Goal: Task Accomplishment & Management: Complete application form

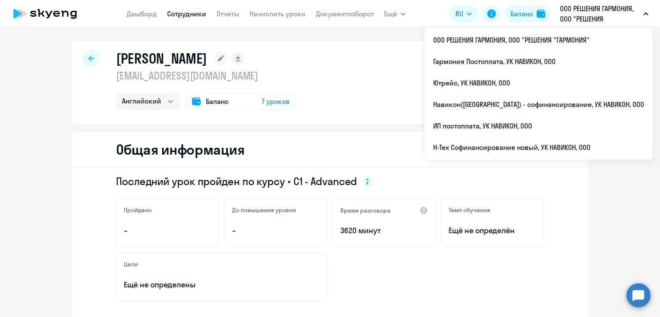
select select "english"
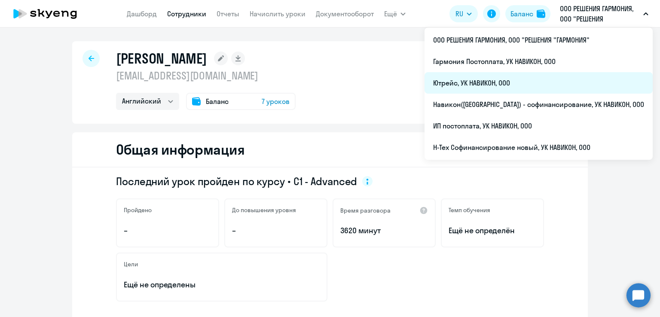
click at [517, 85] on li "Ютрейс, УК НАВИКОН, ООО" at bounding box center [538, 82] width 228 height 21
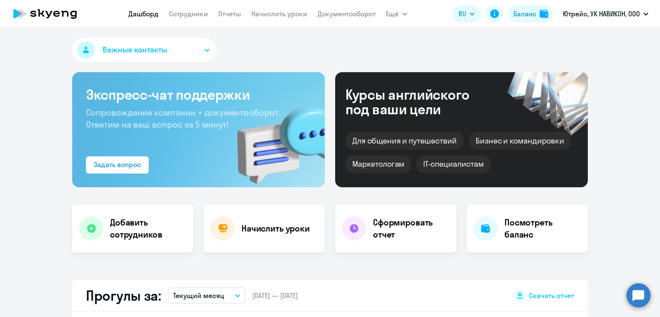
select select "30"
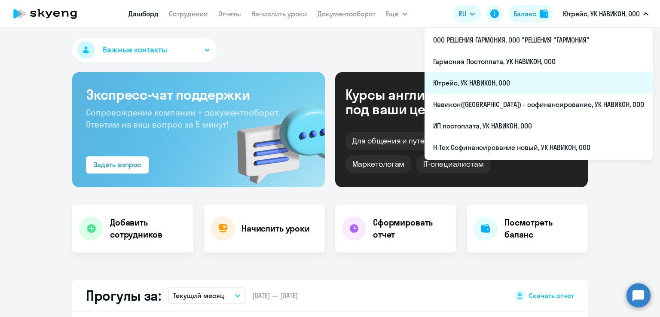
click at [531, 76] on li "Ютрейс, УК НАВИКОН, ООО" at bounding box center [538, 82] width 228 height 21
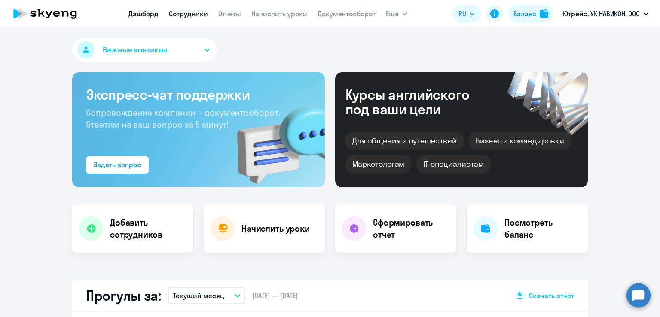
click at [198, 15] on link "Сотрудники" at bounding box center [188, 13] width 39 height 9
select select "30"
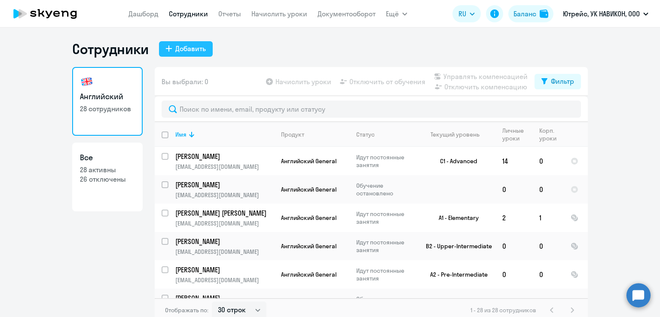
click at [193, 44] on div "Добавить" at bounding box center [190, 48] width 31 height 10
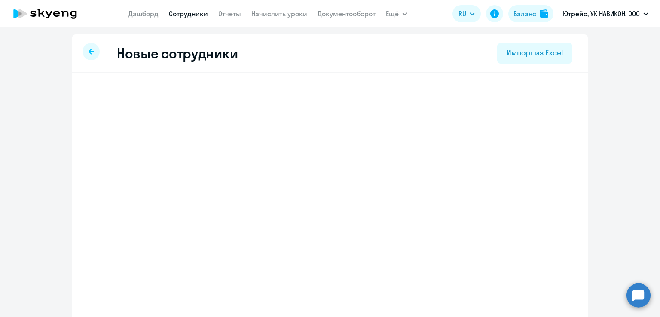
select select "english_adult_not_native_speaker"
select select "3"
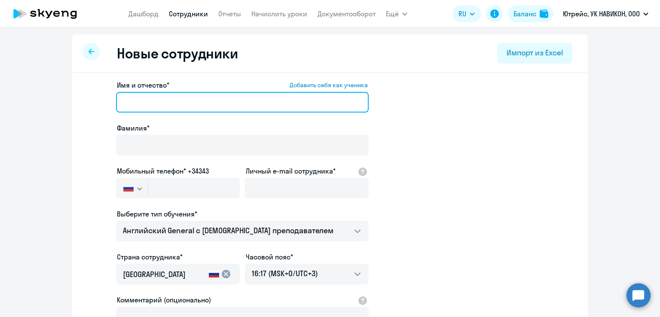
click at [154, 104] on input "Имя и отчество* Добавить себя как ученика" at bounding box center [242, 102] width 253 height 21
paste input "[EMAIL_ADDRESS][DOMAIN_NAME]"
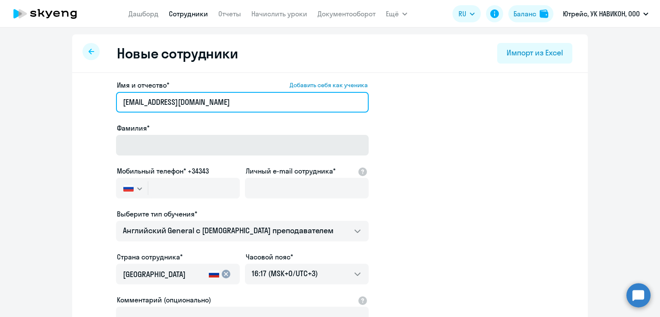
type input "[EMAIL_ADDRESS][DOMAIN_NAME]"
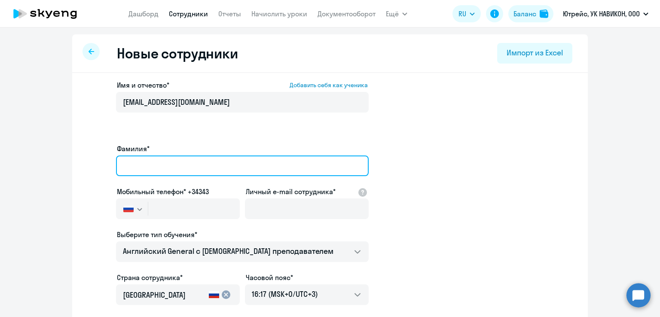
click at [141, 143] on div "Фамилия*" at bounding box center [242, 161] width 253 height 36
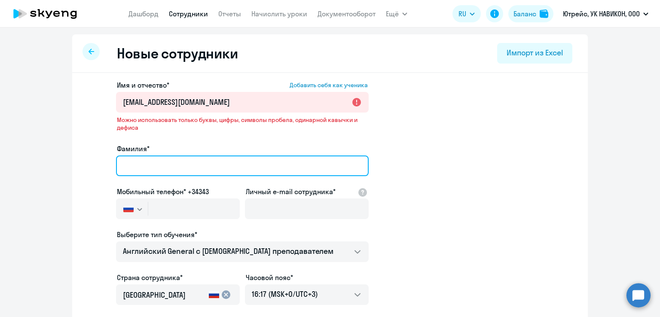
paste input "[EMAIL_ADDRESS][DOMAIN_NAME]"
type input "[EMAIL_ADDRESS][DOMAIN_NAME]"
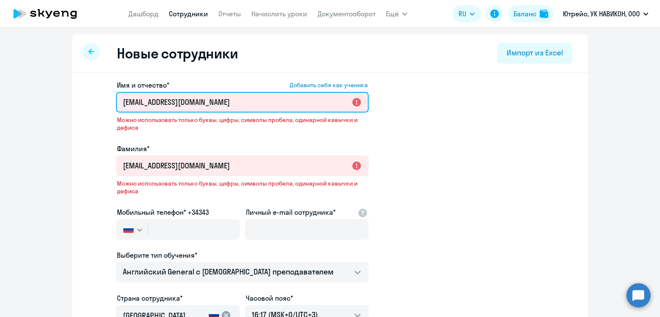
drag, startPoint x: 238, startPoint y: 104, endPoint x: 88, endPoint y: 102, distance: 150.0
click at [88, 102] on app-new-student-form "Имя и отчество* Добавить себя как ученика [PERSON_NAME][EMAIL_ADDRESS][DOMAIN_N…" at bounding box center [330, 254] width 488 height 348
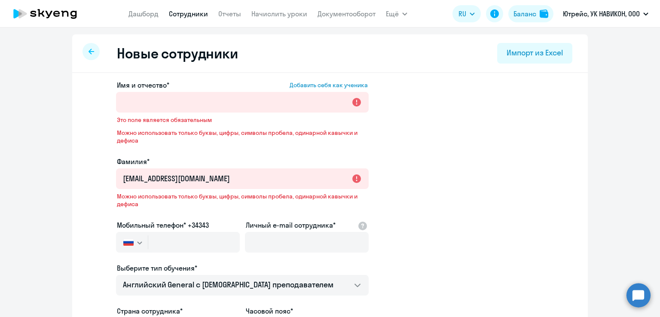
click at [391, 142] on app-new-student-form "Имя и отчество* Добавить себя как ученика Это поле является обязательным Можно …" at bounding box center [330, 260] width 488 height 360
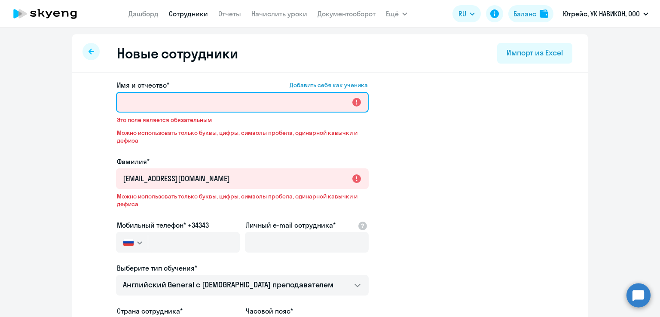
click at [157, 106] on input "Имя и отчество* Добавить себя как ученика" at bounding box center [242, 102] width 253 height 21
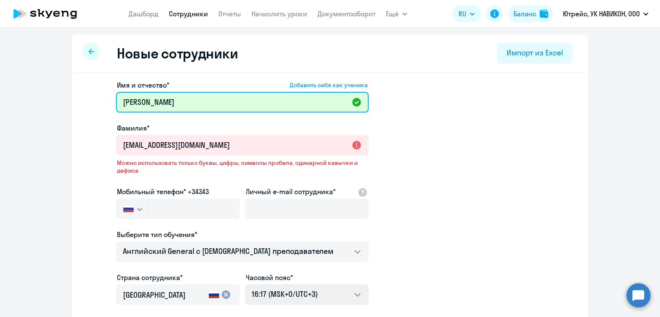
type input "[PERSON_NAME]"
drag, startPoint x: 162, startPoint y: 104, endPoint x: 96, endPoint y: 98, distance: 65.5
click at [96, 98] on app-new-student-form "Имя и отчество* Добавить себя как ученика [PERSON_NAME]* [EMAIL_ADDRESS][DOMAIN…" at bounding box center [330, 243] width 488 height 327
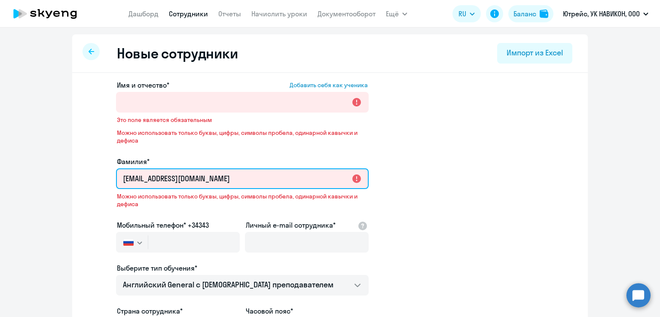
drag, startPoint x: 242, startPoint y: 183, endPoint x: 235, endPoint y: 181, distance: 6.6
click at [235, 181] on input "[EMAIL_ADDRESS][DOMAIN_NAME]" at bounding box center [242, 178] width 253 height 21
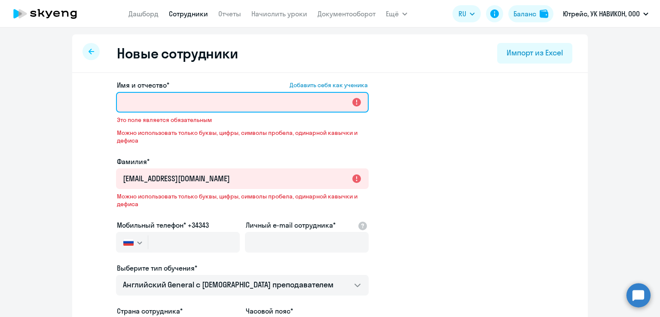
click at [183, 108] on input "Имя и отчество* Добавить себя как ученика" at bounding box center [242, 102] width 253 height 21
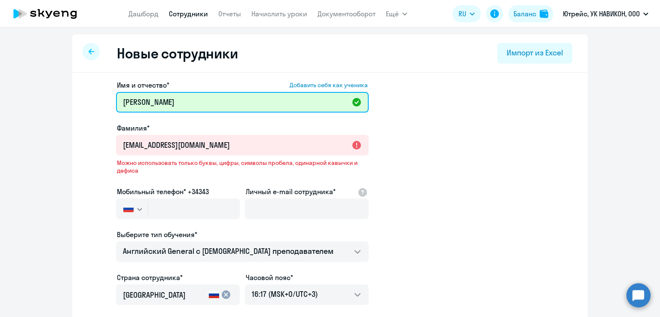
type input "[PERSON_NAME]"
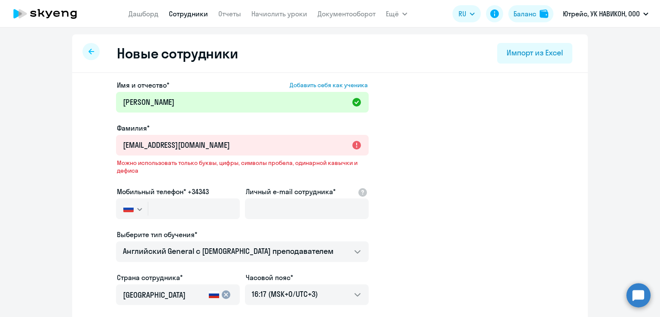
click at [471, 151] on app-new-student-form "Имя и отчество* Добавить себя как ученика [PERSON_NAME]* [EMAIL_ADDRESS][DOMAIN…" at bounding box center [330, 243] width 488 height 327
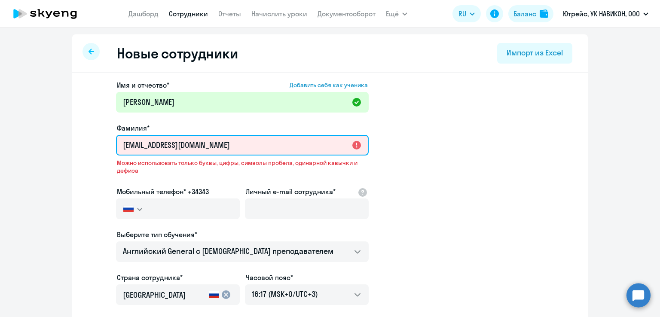
click at [299, 149] on input "[EMAIL_ADDRESS][DOMAIN_NAME]" at bounding box center [242, 145] width 253 height 21
click at [119, 148] on input "[EMAIL_ADDRESS][DOMAIN_NAME]" at bounding box center [242, 145] width 253 height 21
drag, startPoint x: 251, startPoint y: 150, endPoint x: 72, endPoint y: 138, distance: 179.6
click at [72, 138] on div "Имя и отчество* Добавить себя как ученика [PERSON_NAME]* [EMAIL_ADDRESS][DOMAIN…" at bounding box center [330, 272] width 516 height 398
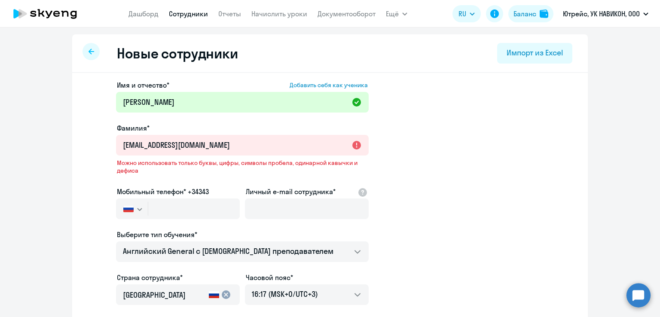
click at [432, 132] on app-new-student-form "Имя и отчество* Добавить себя как ученика [PERSON_NAME]* [EMAIL_ADDRESS][DOMAIN…" at bounding box center [330, 243] width 488 height 327
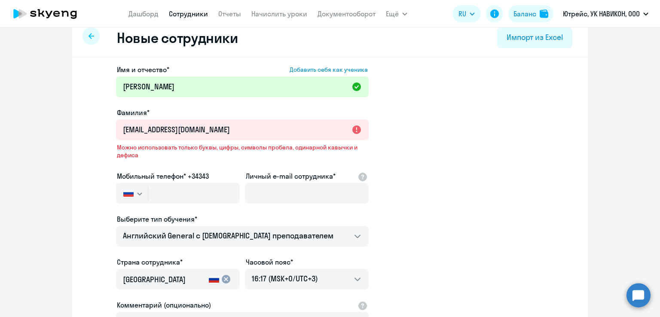
scroll to position [15, 0]
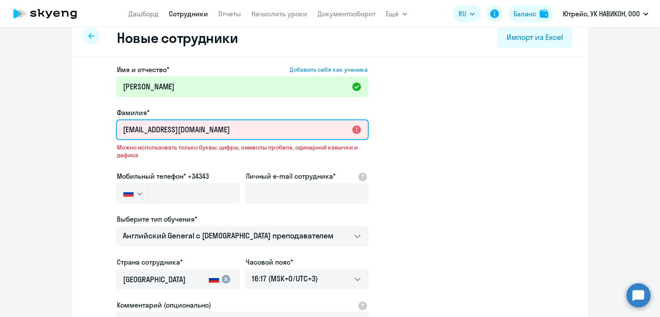
click at [320, 131] on input "[EMAIL_ADDRESS][DOMAIN_NAME]" at bounding box center [242, 129] width 253 height 21
drag, startPoint x: 320, startPoint y: 131, endPoint x: 109, endPoint y: 125, distance: 211.0
click at [109, 125] on app-new-student-form "Имя и отчество* Добавить себя как ученика [PERSON_NAME]* [EMAIL_ADDRESS][DOMAIN…" at bounding box center [330, 227] width 488 height 327
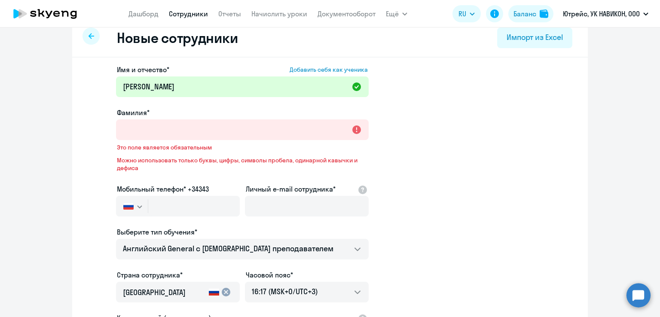
click at [571, 147] on app-new-student-form "Имя и отчество* Добавить себя как ученика [PERSON_NAME]* Это поле является обяз…" at bounding box center [330, 234] width 488 height 340
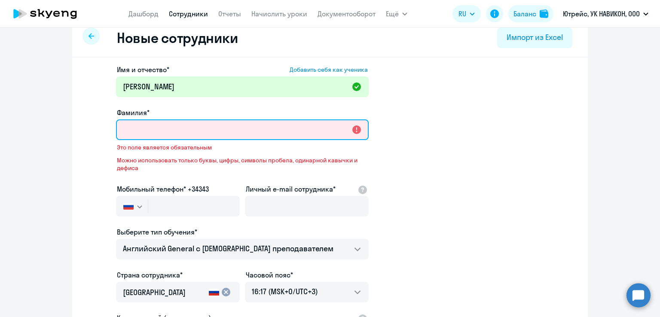
click at [229, 129] on input "Фамилия*" at bounding box center [242, 129] width 253 height 21
paste input "[EMAIL_ADDRESS][DOMAIN_NAME]"
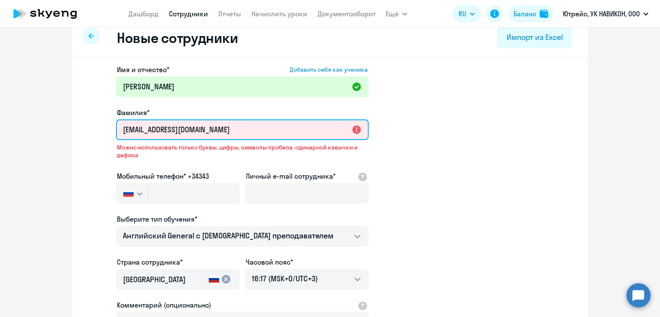
type input "[EMAIL_ADDRESS][DOMAIN_NAME]"
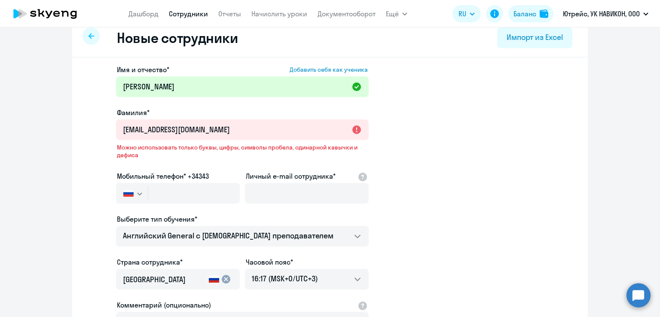
click at [485, 137] on app-new-student-form "Имя и отчество* Добавить себя как ученика [PERSON_NAME]* [EMAIL_ADDRESS][DOMAIN…" at bounding box center [330, 227] width 488 height 327
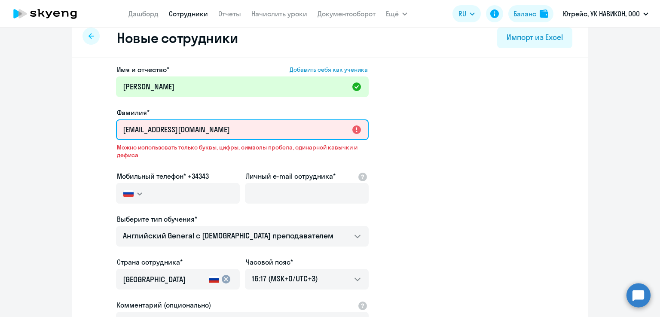
click at [119, 129] on input "[EMAIL_ADDRESS][DOMAIN_NAME]" at bounding box center [242, 129] width 253 height 21
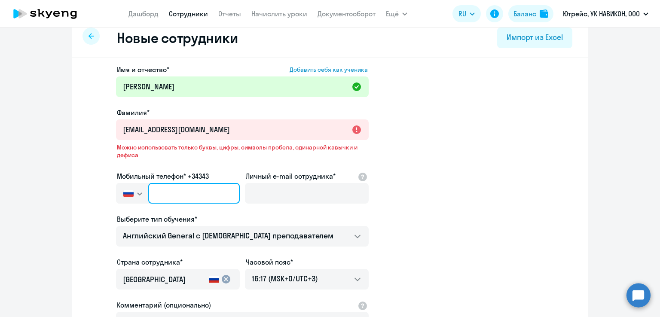
click at [187, 193] on input "text" at bounding box center [194, 193] width 92 height 21
paste input "[PHONE_NUMBER]"
type input "[PHONE_NUMBER]"
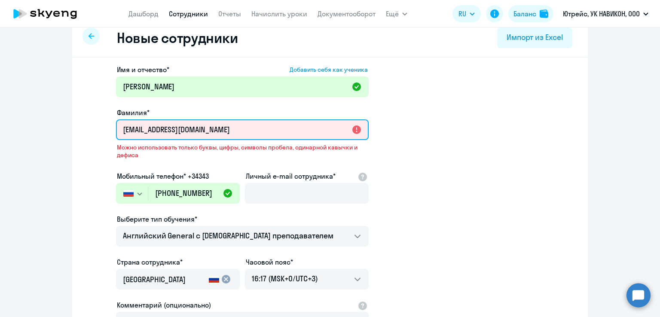
drag, startPoint x: 237, startPoint y: 131, endPoint x: 81, endPoint y: 131, distance: 156.4
click at [81, 131] on div "Имя и отчество* Добавить себя как ученика [PERSON_NAME]* [EMAIL_ADDRESS][DOMAIN…" at bounding box center [330, 257] width 516 height 398
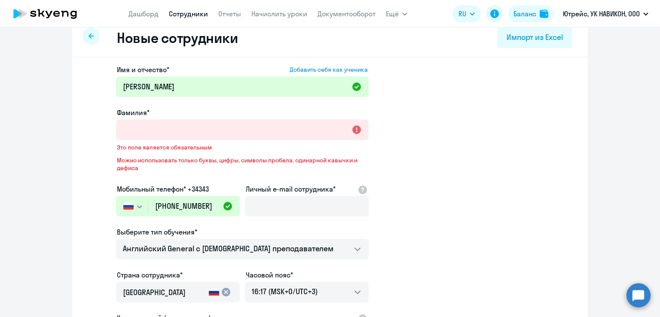
click at [261, 195] on div "Личный e-mail сотрудника*" at bounding box center [307, 202] width 124 height 36
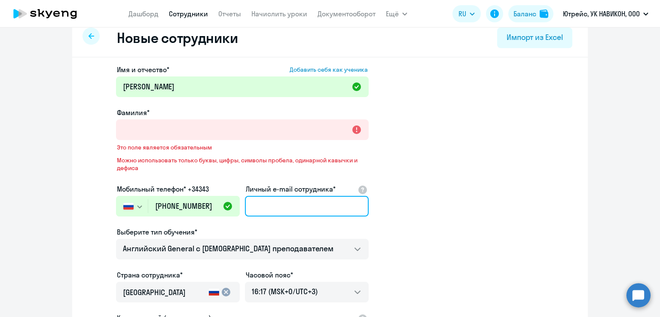
click at [256, 207] on input "Личный e-mail сотрудника*" at bounding box center [307, 206] width 124 height 21
paste input "[EMAIL_ADDRESS][DOMAIN_NAME]"
type input "[EMAIL_ADDRESS][DOMAIN_NAME]"
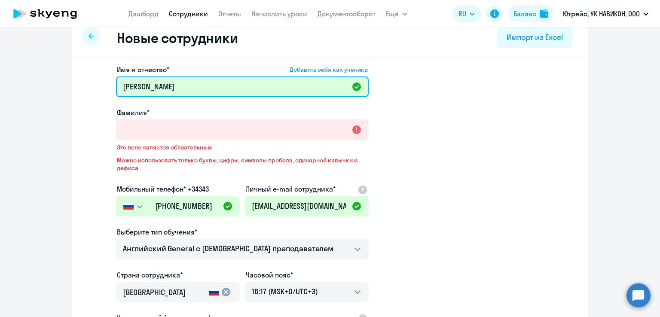
drag, startPoint x: 147, startPoint y: 85, endPoint x: 67, endPoint y: 77, distance: 79.9
click at [67, 77] on ng-component "Новые сотрудники Импорт из Excel Имя и отчество* Добавить себя как ученика [PER…" at bounding box center [330, 244] width 660 height 450
type input "[PERSON_NAME]"
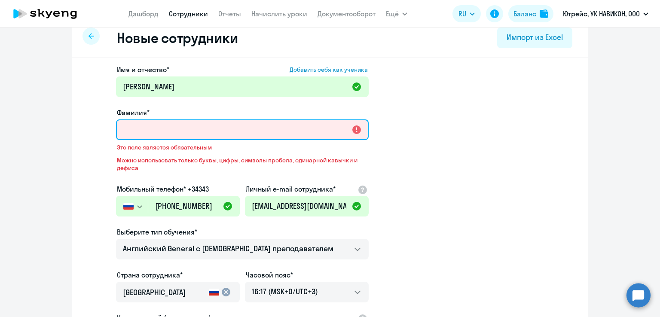
click at [130, 128] on input "Фамилия*" at bounding box center [242, 129] width 253 height 21
paste input "[PERSON_NAME]"
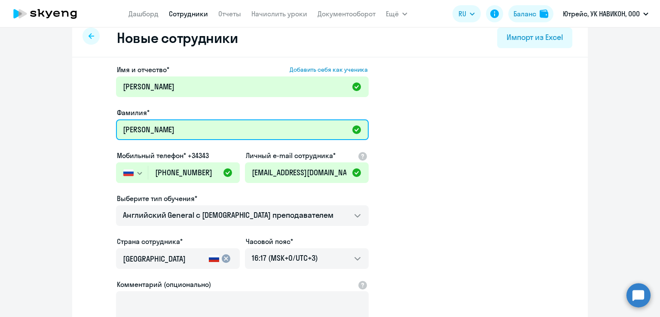
type input "[PERSON_NAME]"
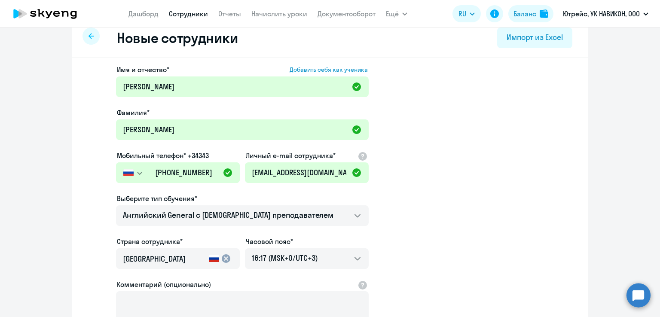
click at [458, 127] on app-new-student-form "Имя и отчество* Добавить себя как ученика [PERSON_NAME]* [PERSON_NAME] Мобильны…" at bounding box center [330, 217] width 488 height 306
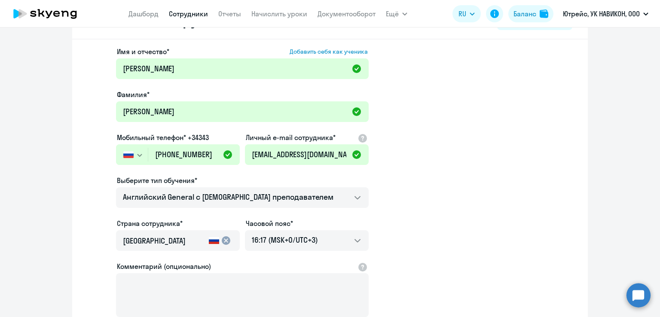
scroll to position [34, 0]
click at [432, 221] on app-new-student-form "Имя и отчество* Добавить себя как ученика [PERSON_NAME]* [PERSON_NAME] Мобильны…" at bounding box center [330, 199] width 488 height 306
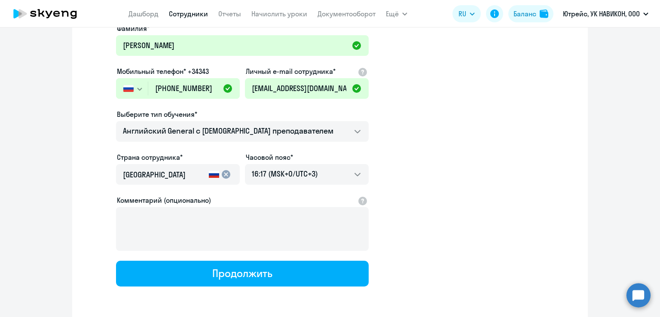
scroll to position [119, 0]
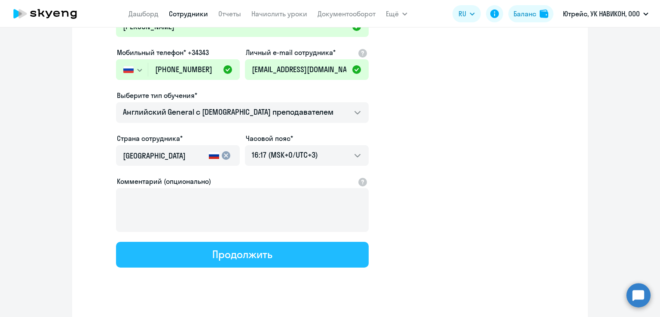
click at [287, 256] on button "Продолжить" at bounding box center [242, 255] width 253 height 26
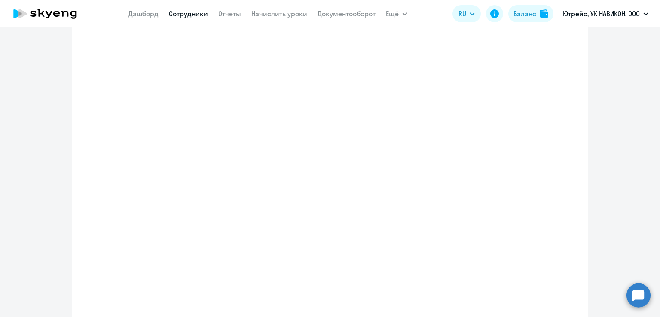
select select "english_adult_not_native_speaker"
select select "3"
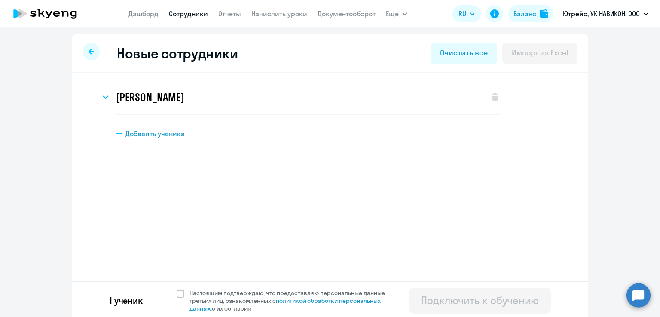
scroll to position [3, 0]
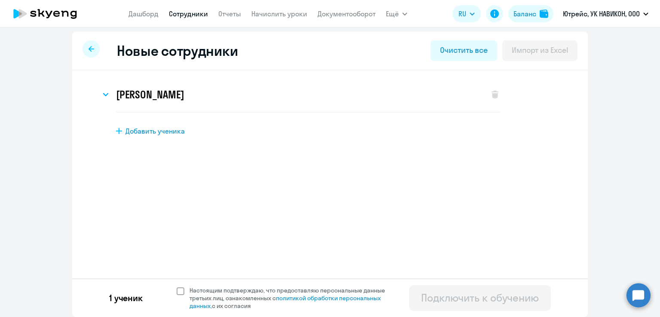
click at [179, 290] on span at bounding box center [181, 291] width 8 height 8
click at [177, 287] on input "Настоящим подтверждаю, что предоставляю персональные данные третьих лиц, ознако…" at bounding box center [176, 286] width 0 height 0
checkbox input "true"
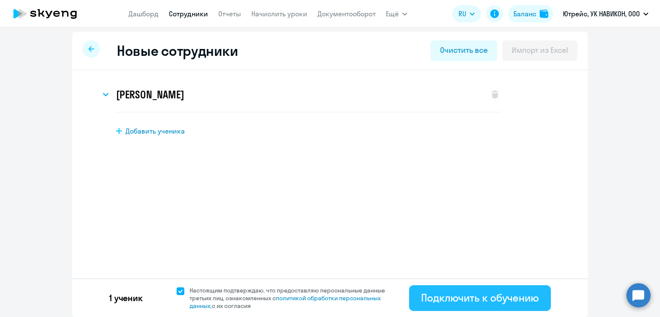
click at [448, 300] on div "Подключить к обучению" at bounding box center [480, 298] width 118 height 14
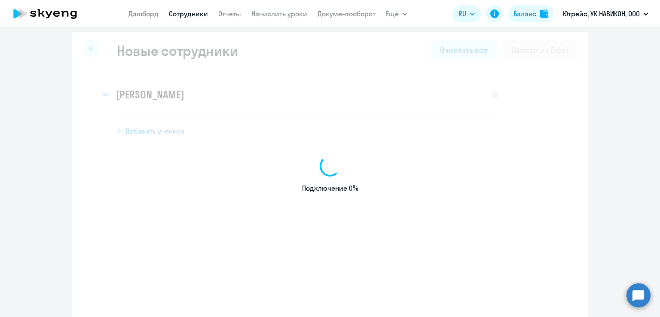
select select "english_adult_not_native_speaker"
select select "3"
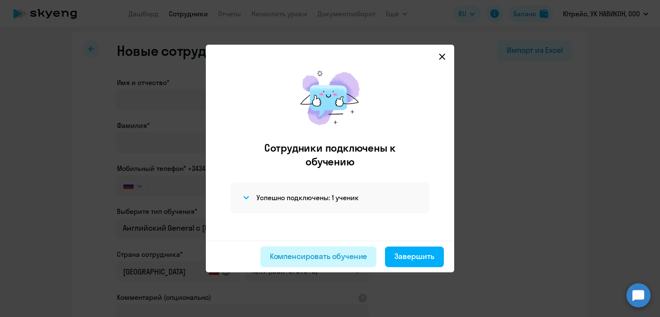
click at [313, 256] on div "Компенсировать обучение" at bounding box center [319, 256] width 98 height 11
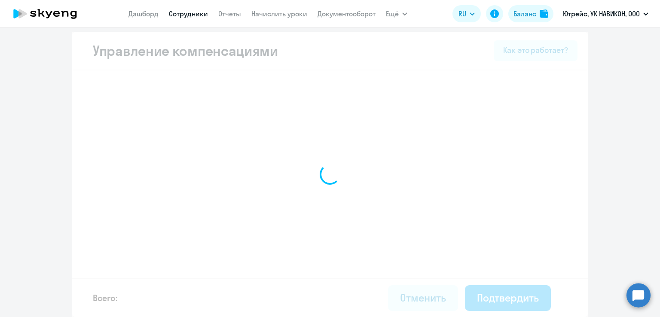
select select "YEARLY"
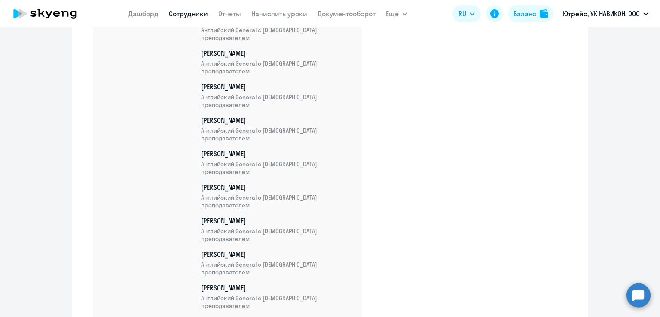
scroll to position [710, 0]
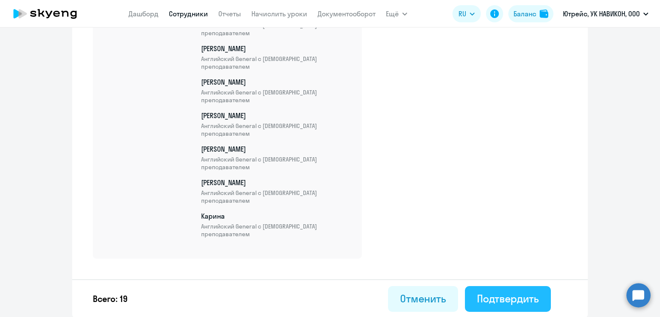
click at [500, 302] on div "Подтвердить" at bounding box center [508, 299] width 62 height 14
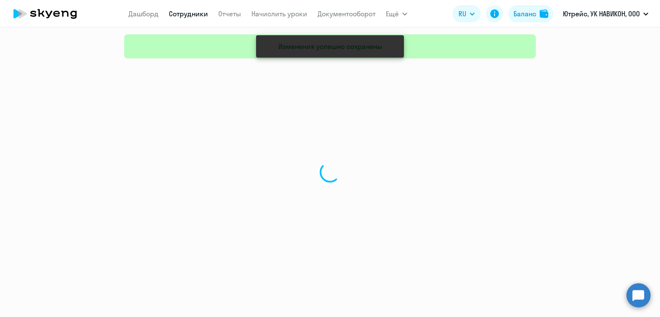
select select "30"
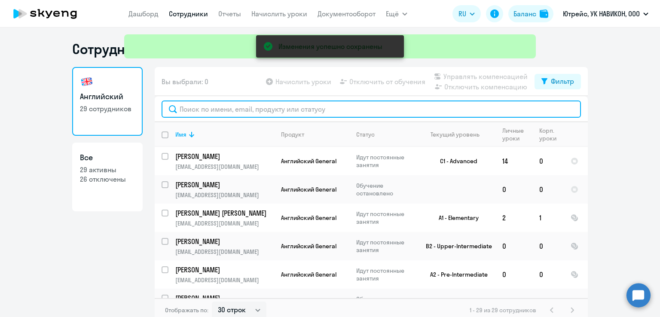
click at [249, 112] on input "text" at bounding box center [371, 109] width 419 height 17
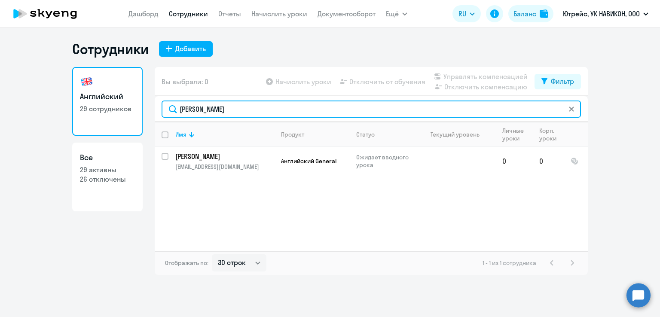
type input "[PERSON_NAME]"
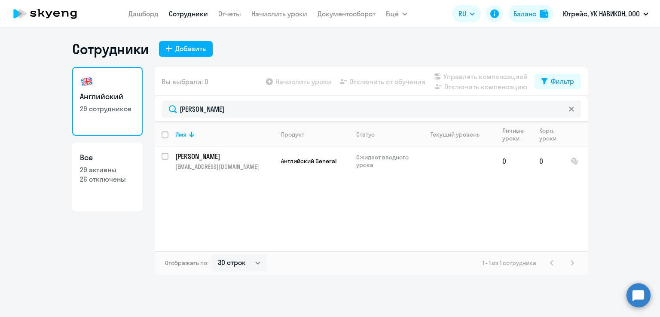
click at [572, 109] on icon at bounding box center [571, 109] width 5 height 5
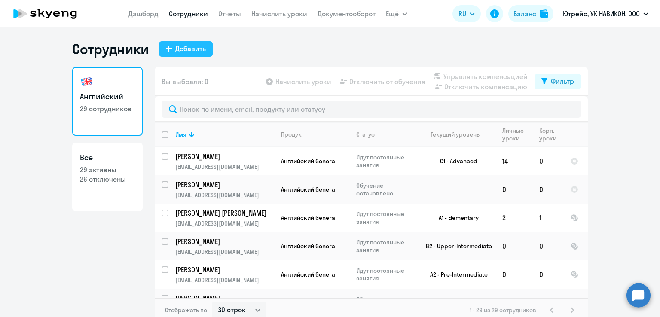
click at [185, 50] on div "Добавить" at bounding box center [190, 48] width 31 height 10
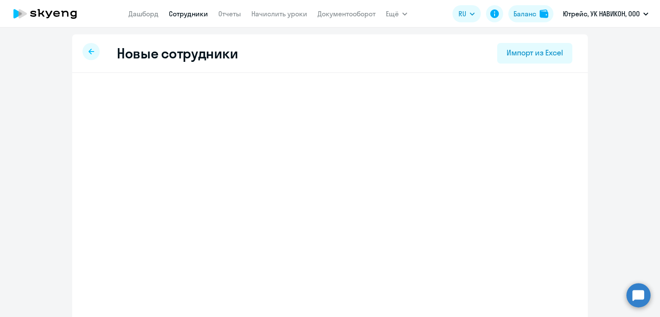
select select "english_adult_not_native_speaker"
select select "3"
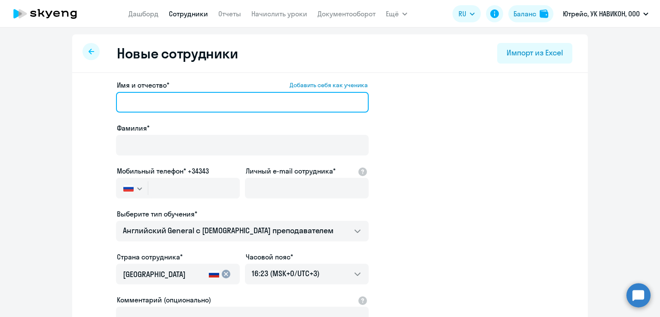
click at [167, 107] on input "Имя и отчество* Добавить себя как ученика" at bounding box center [242, 102] width 253 height 21
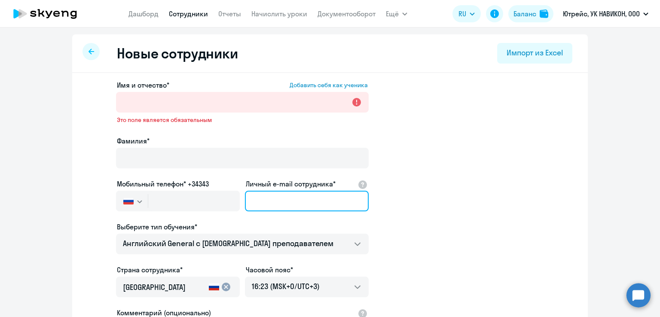
click at [270, 195] on input "Личный e-mail сотрудника*" at bounding box center [307, 201] width 124 height 21
paste input "[EMAIL_ADDRESS][DOMAIN_NAME]"
type input "[EMAIL_ADDRESS][DOMAIN_NAME]"
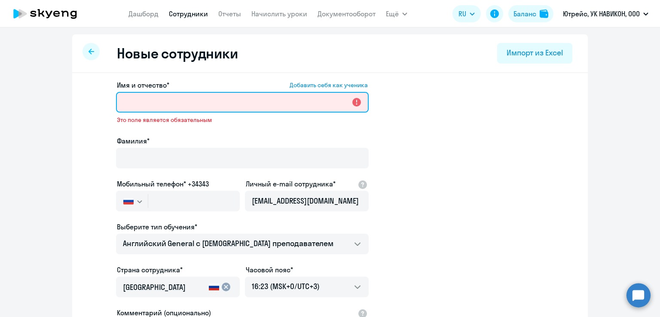
click at [172, 102] on input "Имя и отчество* Добавить себя как ученика" at bounding box center [242, 102] width 253 height 21
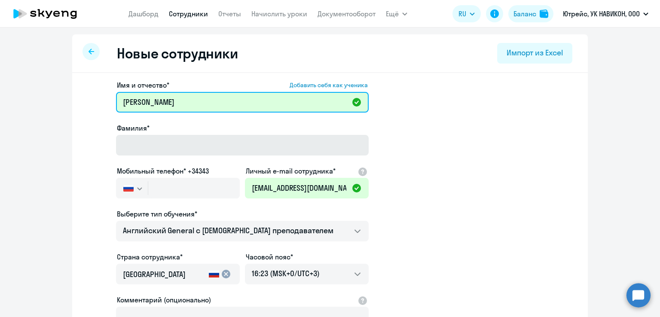
type input "[PERSON_NAME]"
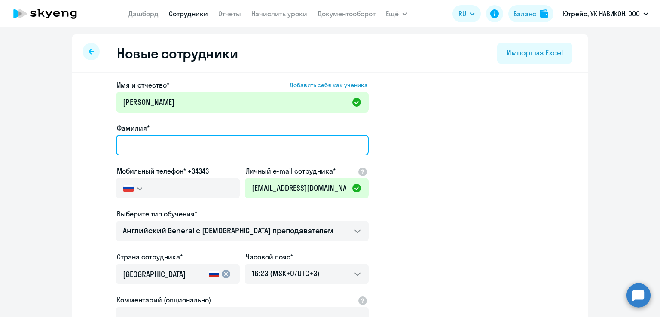
click at [144, 150] on input "Фамилия*" at bounding box center [242, 145] width 253 height 21
type input "[PERSON_NAME]"
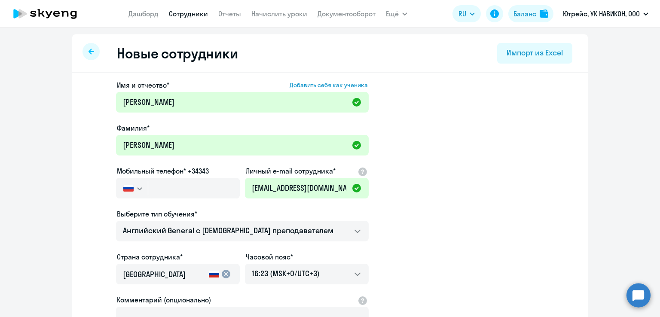
click at [471, 152] on app-new-student-form "Имя и отчество* Добавить себя как ученика [PERSON_NAME]* [PERSON_NAME] Мобильны…" at bounding box center [330, 233] width 488 height 306
click at [209, 191] on input "text" at bounding box center [194, 188] width 92 height 21
paste input "[PHONE_NUMBER]"
type input "[PHONE_NUMBER]"
click at [423, 223] on app-new-student-form "Имя и отчество* Добавить себя как ученика [PERSON_NAME]* [PERSON_NAME] Мобильны…" at bounding box center [330, 233] width 488 height 306
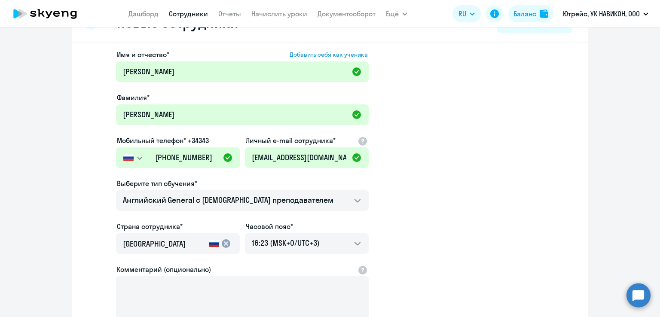
scroll to position [31, 0]
drag, startPoint x: 424, startPoint y: 224, endPoint x: 440, endPoint y: 279, distance: 57.0
click at [440, 279] on app-new-student-form "Имя и отчество* Добавить себя как ученика [PERSON_NAME]* [PERSON_NAME] Мобильны…" at bounding box center [330, 202] width 488 height 306
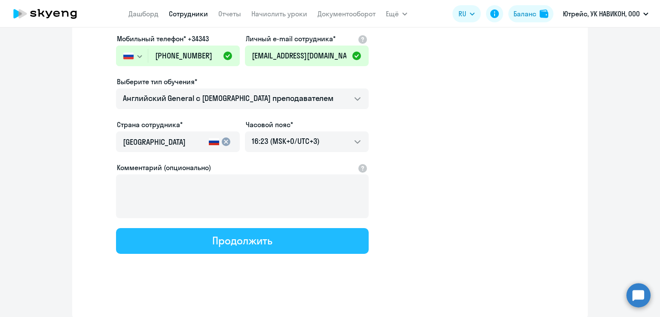
click at [284, 239] on button "Продолжить" at bounding box center [242, 241] width 253 height 26
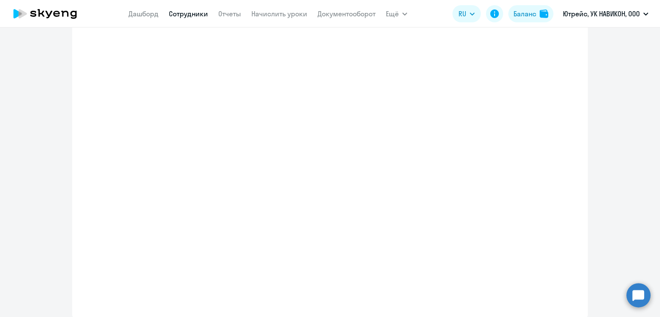
select select "english_adult_not_native_speaker"
select select "3"
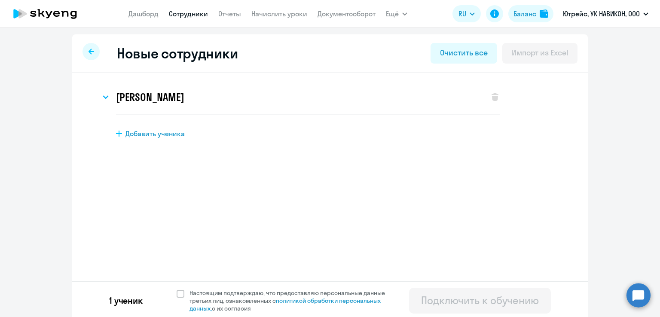
scroll to position [3, 0]
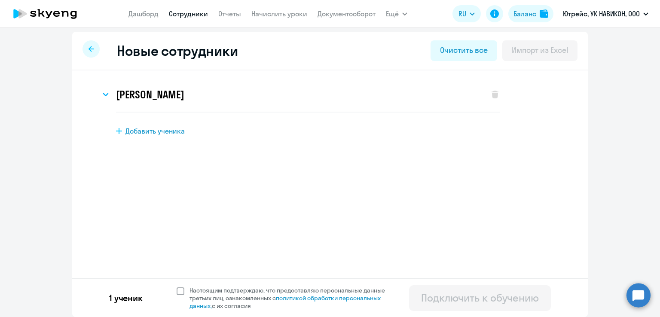
click at [180, 290] on span at bounding box center [181, 291] width 8 height 8
click at [177, 287] on input "Настоящим подтверждаю, что предоставляю персональные данные третьих лиц, ознако…" at bounding box center [176, 286] width 0 height 0
checkbox input "true"
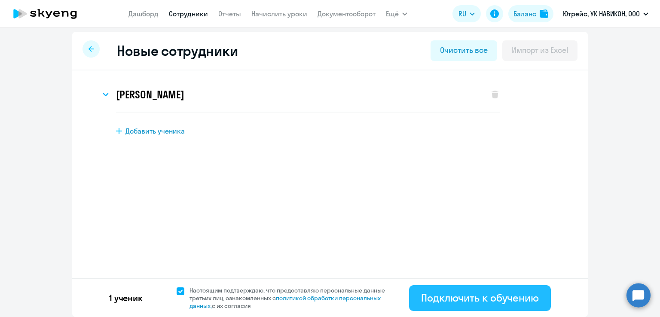
click at [481, 296] on div "Подключить к обучению" at bounding box center [480, 298] width 118 height 14
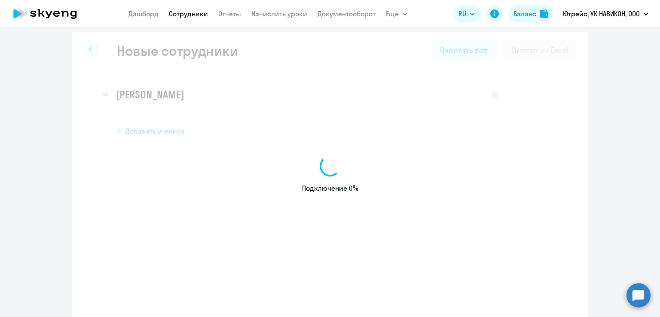
select select "english_adult_not_native_speaker"
select select "3"
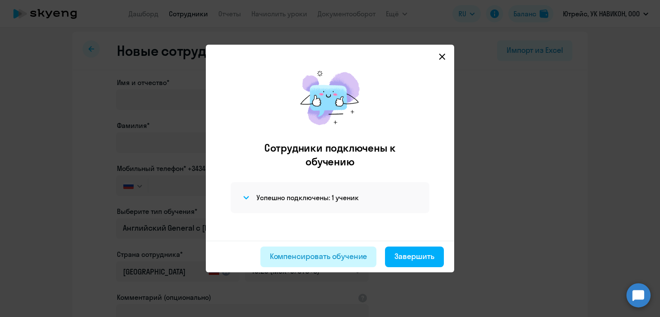
click at [330, 257] on div "Компенсировать обучение" at bounding box center [319, 256] width 98 height 11
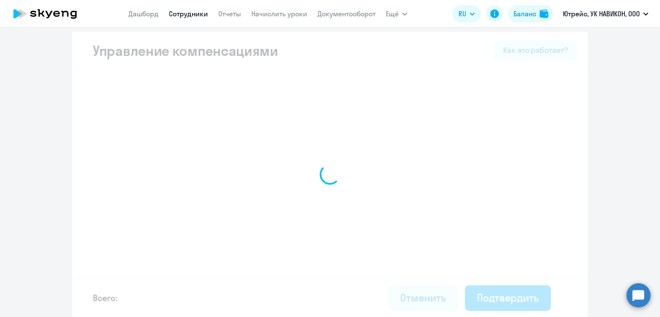
select select "YEARLY"
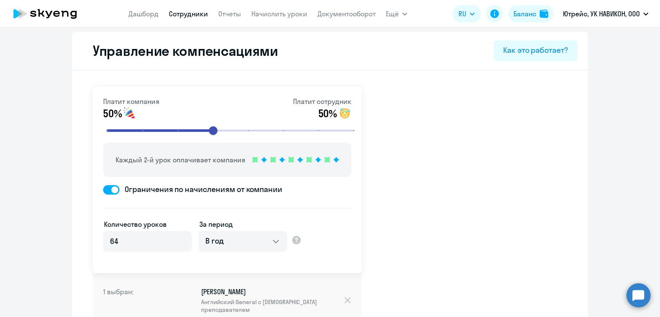
drag, startPoint x: 330, startPoint y: 257, endPoint x: 437, endPoint y: 244, distance: 107.3
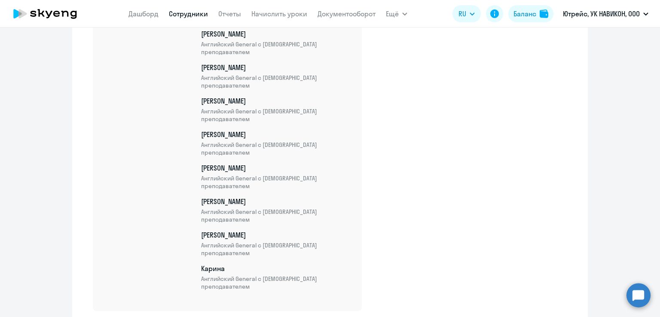
scroll to position [743, 0]
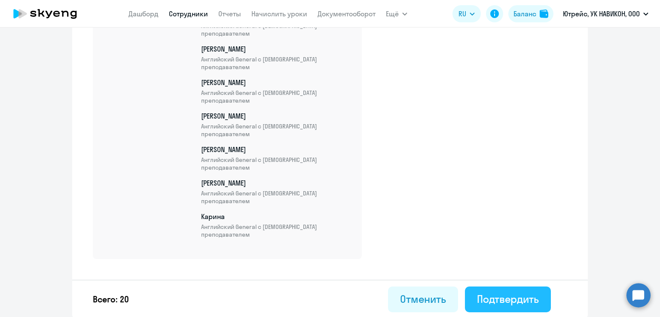
click at [496, 301] on div "Подтвердить" at bounding box center [508, 299] width 62 height 14
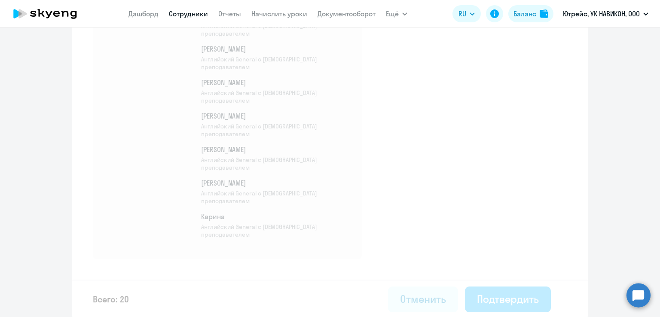
select select "30"
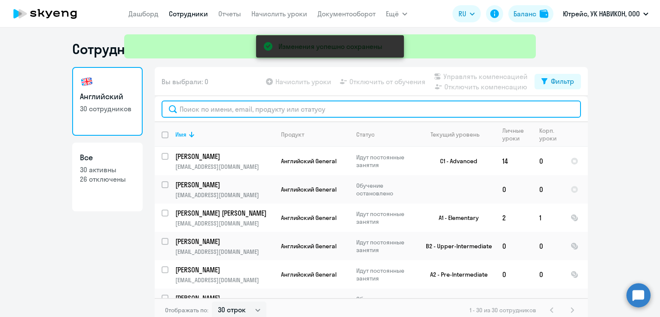
click at [238, 112] on input "text" at bounding box center [371, 109] width 419 height 17
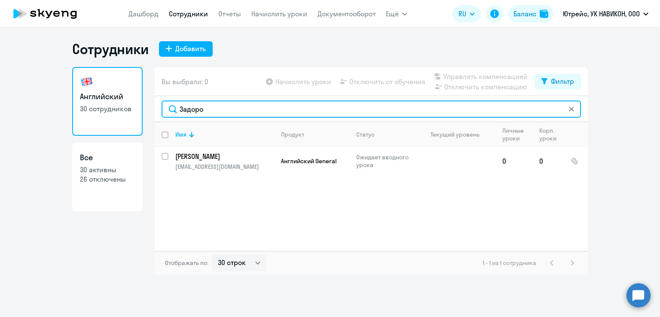
type input "Задоро"
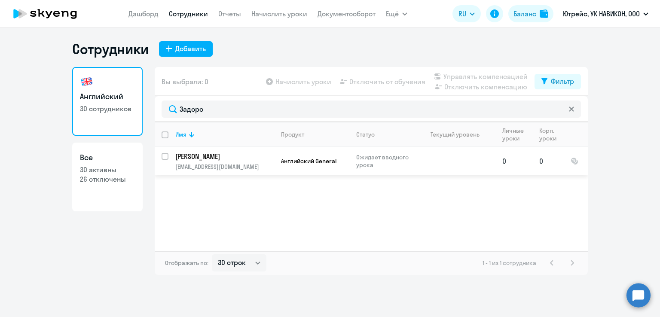
click at [210, 156] on p "[PERSON_NAME]" at bounding box center [223, 156] width 97 height 9
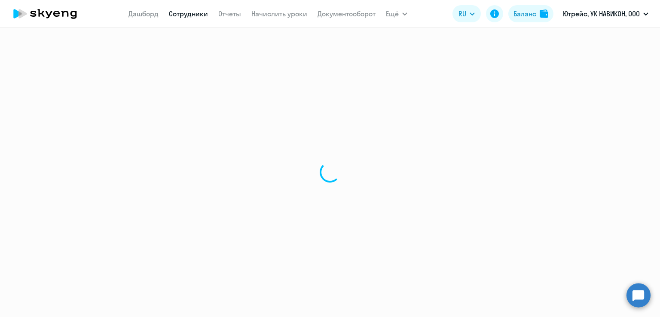
select select "english"
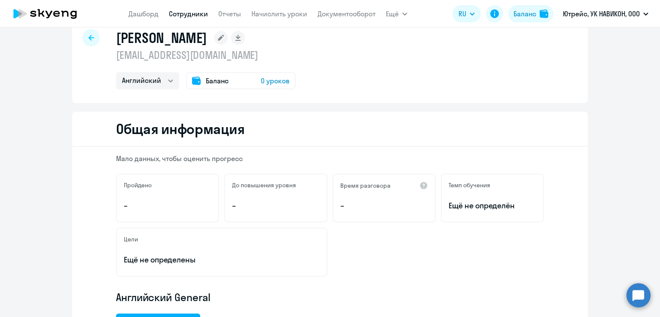
scroll to position [12, 0]
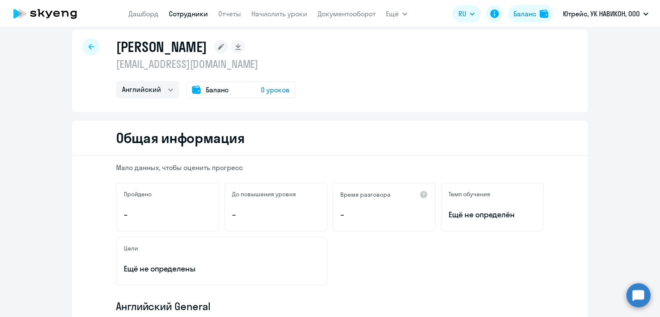
click at [90, 47] on icon at bounding box center [92, 47] width 6 height 6
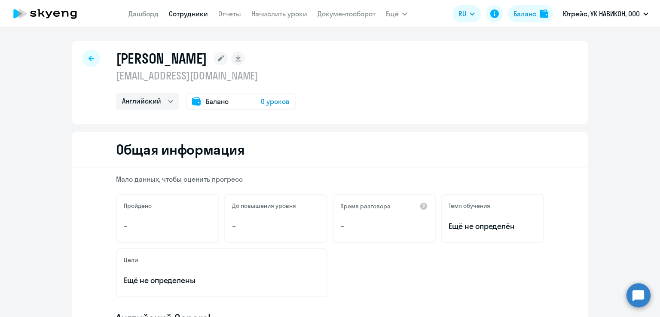
select select "30"
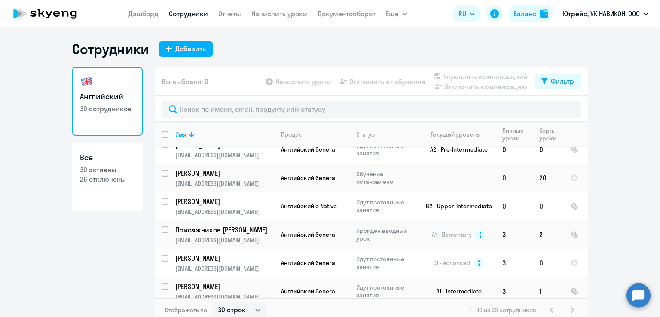
scroll to position [125, 0]
click at [180, 174] on p "[PERSON_NAME]" at bounding box center [223, 172] width 97 height 9
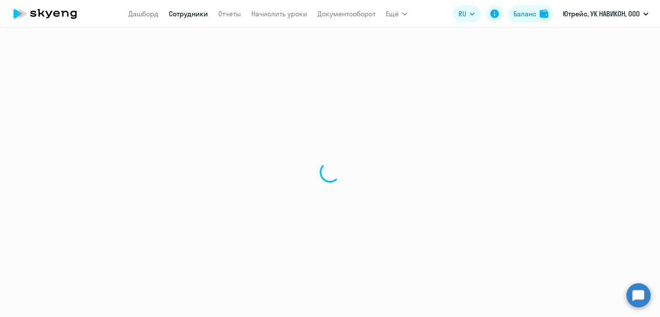
select select "english"
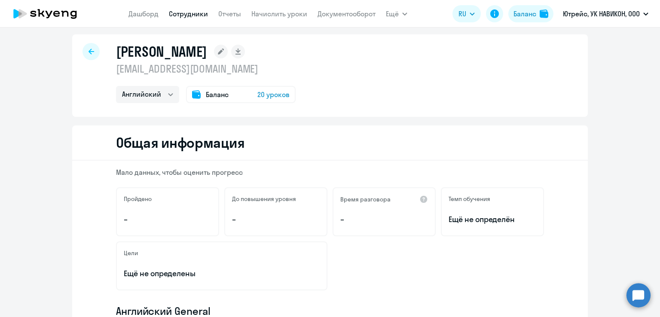
scroll to position [7, 0]
drag, startPoint x: 265, startPoint y: 70, endPoint x: 105, endPoint y: 73, distance: 160.3
click at [105, 73] on div "[PERSON_NAME] [EMAIL_ADDRESS][DOMAIN_NAME] Английский Баланс 20 уроков" at bounding box center [330, 75] width 516 height 82
copy p "[EMAIL_ADDRESS][DOMAIN_NAME]"
click at [90, 50] on icon at bounding box center [92, 52] width 6 height 6
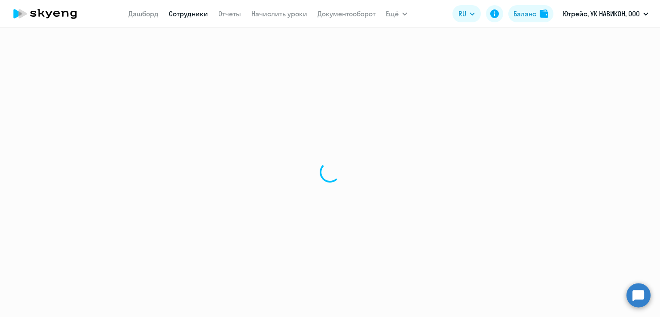
select select "30"
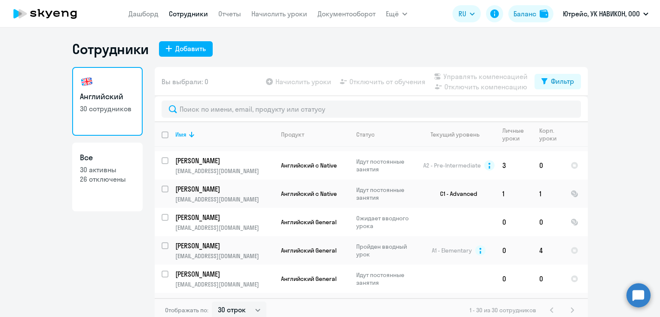
scroll to position [565, 0]
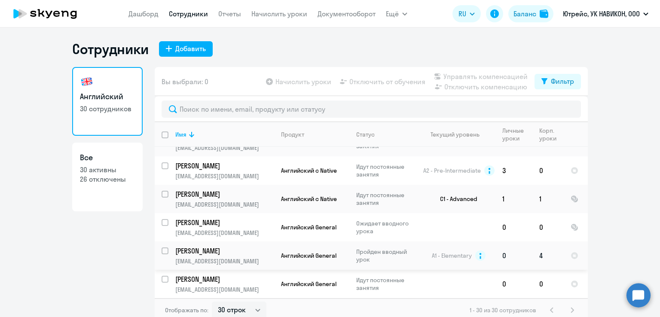
click at [226, 246] on p "[PERSON_NAME]" at bounding box center [223, 250] width 97 height 9
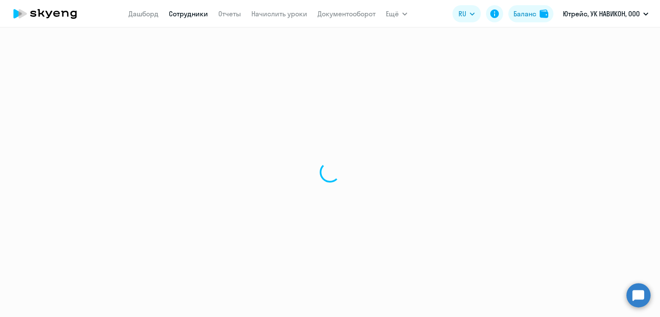
select select "english"
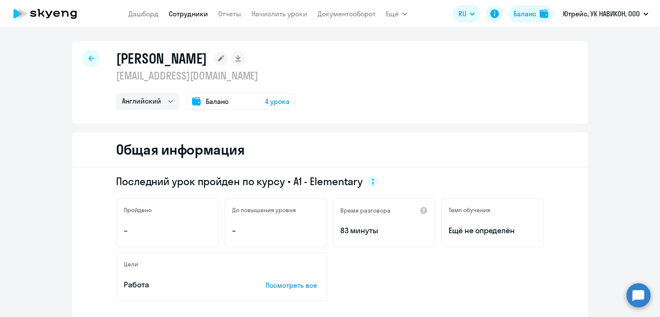
drag, startPoint x: 240, startPoint y: 59, endPoint x: 113, endPoint y: 57, distance: 126.3
click at [116, 57] on div "[PERSON_NAME]" at bounding box center [206, 58] width 180 height 17
copy h1 "[PERSON_NAME]"
click at [89, 60] on icon at bounding box center [92, 58] width 6 height 6
select select "30"
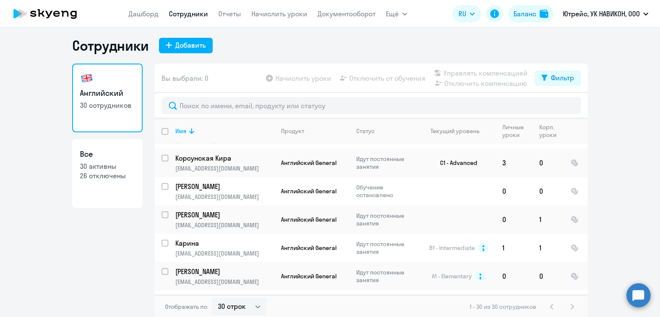
scroll to position [369, 0]
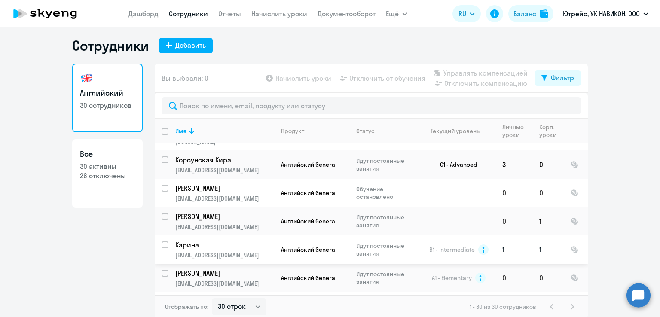
click at [194, 240] on p "Карина" at bounding box center [223, 244] width 97 height 9
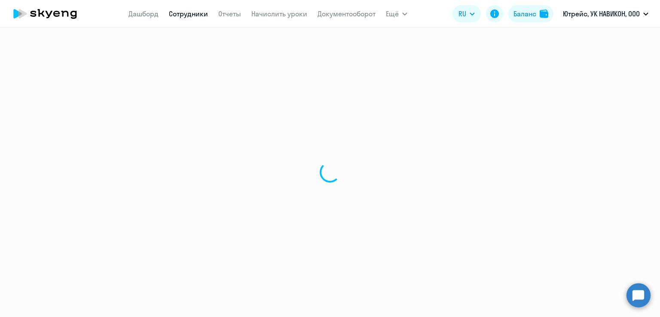
select select "english"
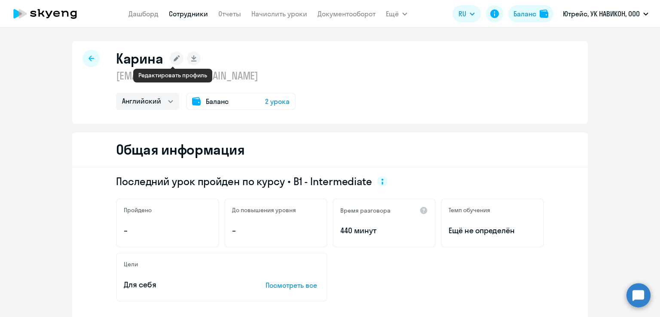
click at [174, 61] on rect at bounding box center [177, 59] width 14 height 14
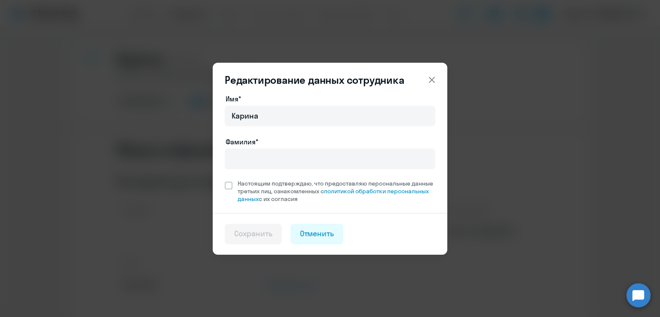
click at [433, 80] on icon at bounding box center [432, 80] width 10 height 10
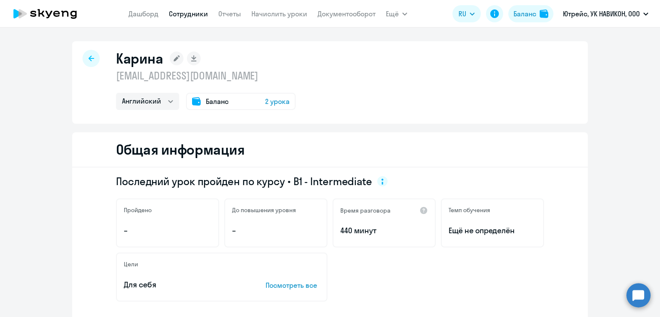
click at [172, 57] on rect at bounding box center [177, 59] width 14 height 14
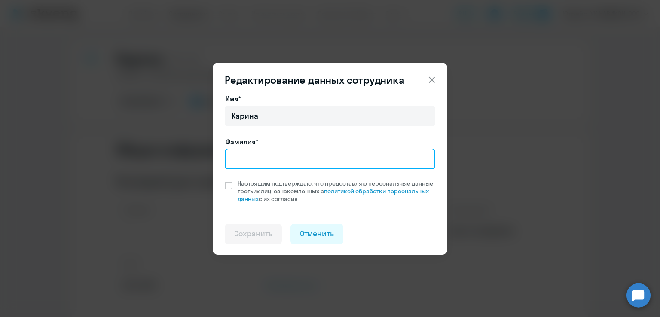
click at [253, 158] on input "Фамилия*" at bounding box center [330, 159] width 211 height 21
type input "[PERSON_NAME]"
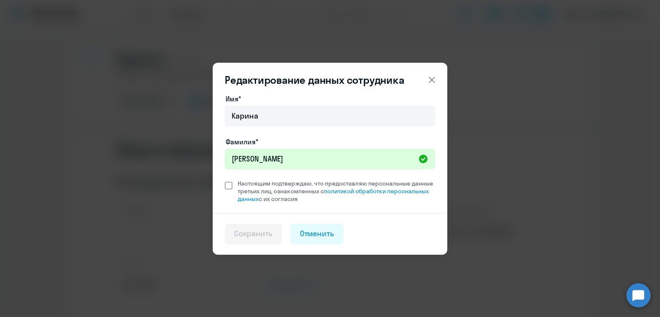
click at [226, 183] on span at bounding box center [229, 186] width 8 height 8
click at [225, 180] on input "Настоящим подтверждаю, что предоставляю персональные данные третьих лиц, ознако…" at bounding box center [224, 179] width 0 height 0
checkbox input "true"
click at [256, 231] on div "Сохранить" at bounding box center [253, 233] width 38 height 11
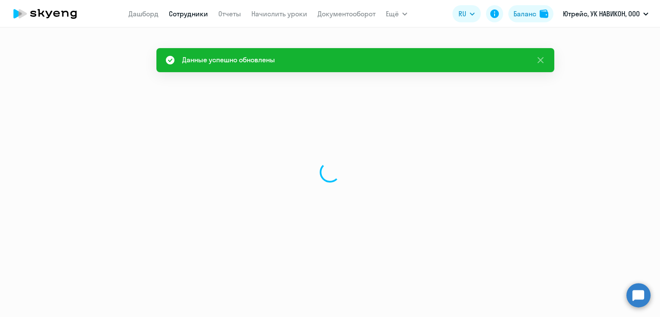
select select "english"
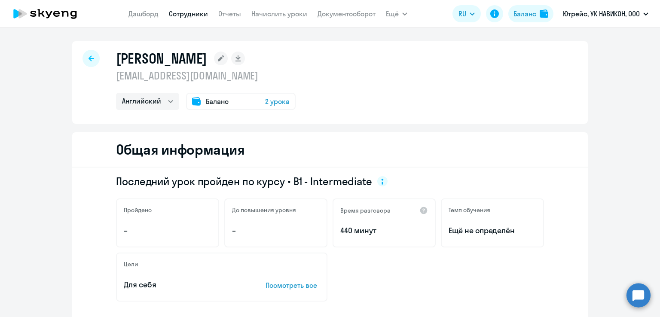
click at [87, 63] on div at bounding box center [90, 58] width 17 height 17
select select "30"
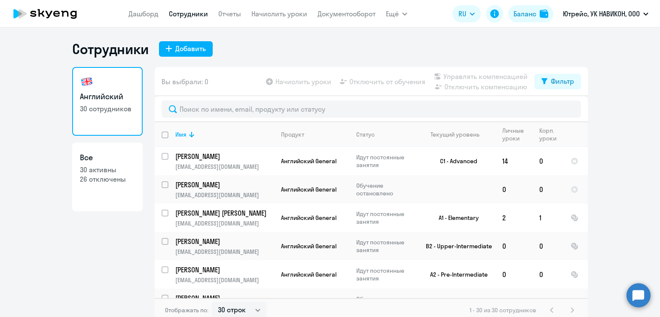
drag, startPoint x: 328, startPoint y: 258, endPoint x: 623, endPoint y: 200, distance: 300.5
click at [623, 200] on ng-component "Сотрудники Добавить Английский 30 сотрудников Все 30 активны 26 отключены Вы вы…" at bounding box center [330, 181] width 660 height 282
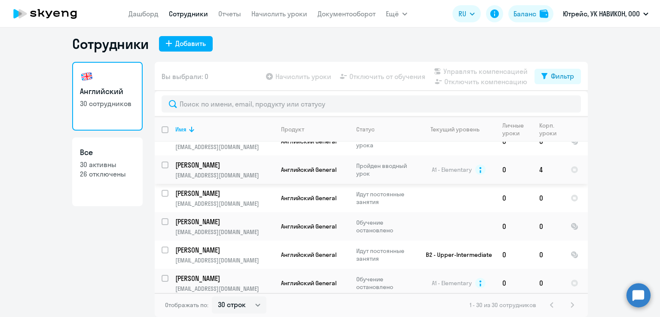
scroll to position [646, 0]
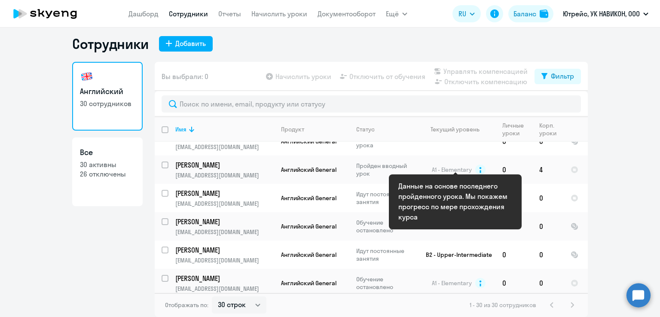
drag, startPoint x: 467, startPoint y: 168, endPoint x: 631, endPoint y: 220, distance: 171.7
click at [631, 220] on ng-component "Сотрудники Добавить Английский 30 сотрудников Все 30 активны 26 отключены Вы вы…" at bounding box center [330, 176] width 660 height 282
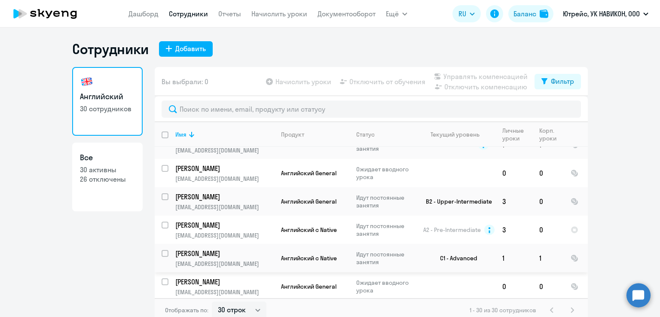
scroll to position [496, 0]
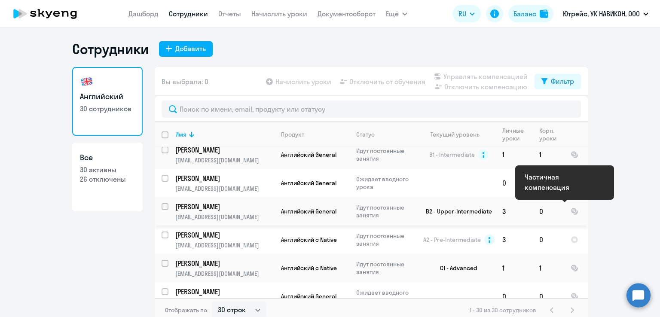
click at [571, 208] on div at bounding box center [575, 212] width 8 height 8
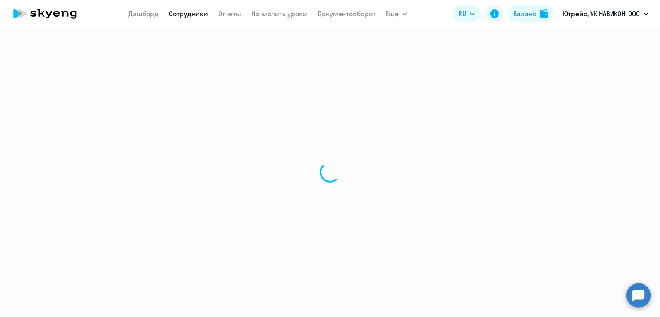
select select "english"
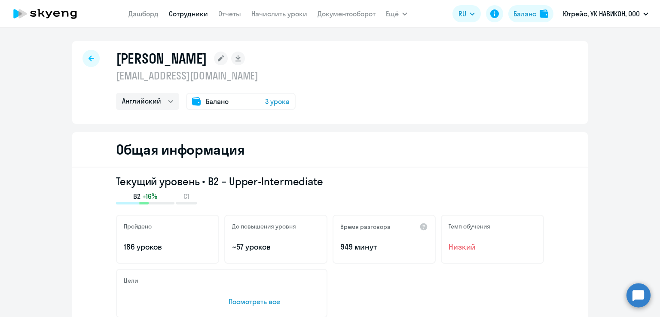
click at [89, 52] on div at bounding box center [90, 58] width 17 height 17
select select "30"
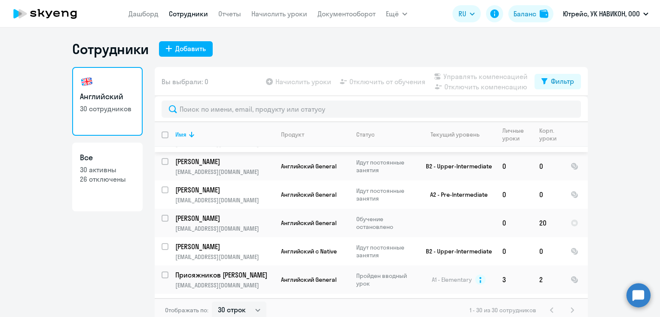
scroll to position [82, 0]
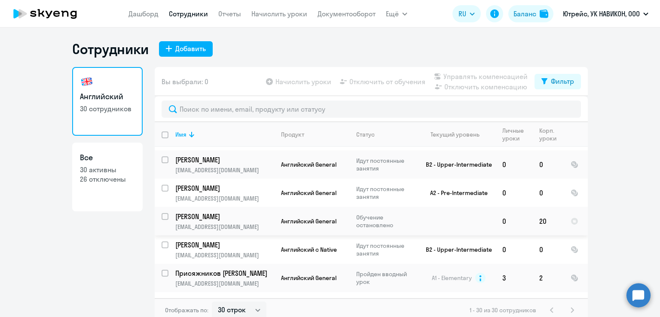
click at [304, 228] on td "Английский General" at bounding box center [311, 221] width 75 height 28
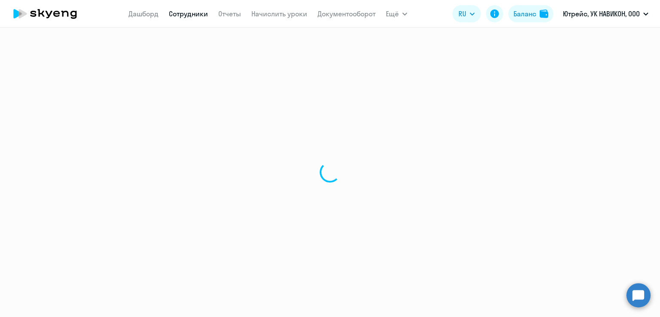
select select "english"
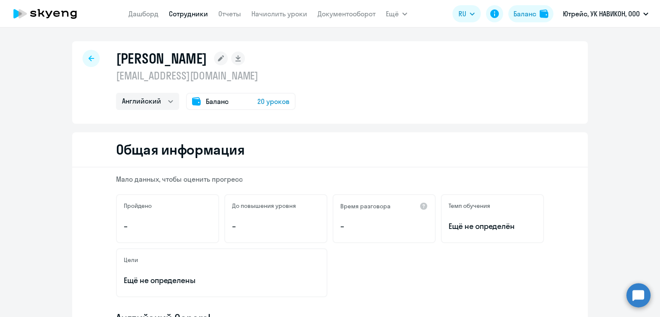
click at [89, 60] on icon at bounding box center [92, 58] width 6 height 6
select select "30"
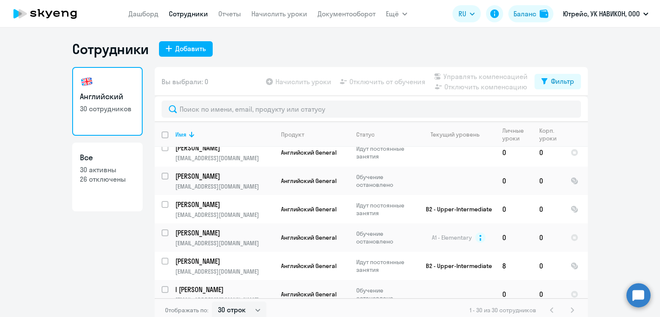
scroll to position [705, 0]
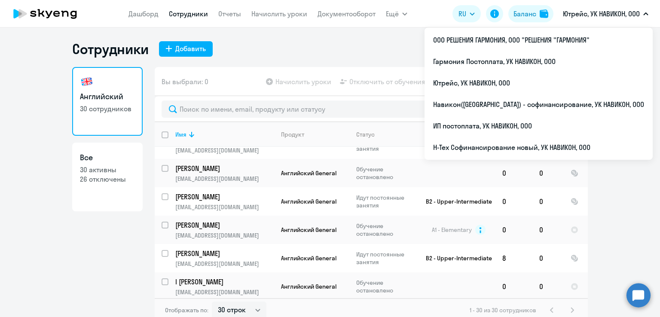
click at [263, 34] on div "Сотрудники Добавить Английский 30 сотрудников Все 30 активны 26 отключены Вы вы…" at bounding box center [330, 172] width 660 height 290
